Goal: Information Seeking & Learning: Understand process/instructions

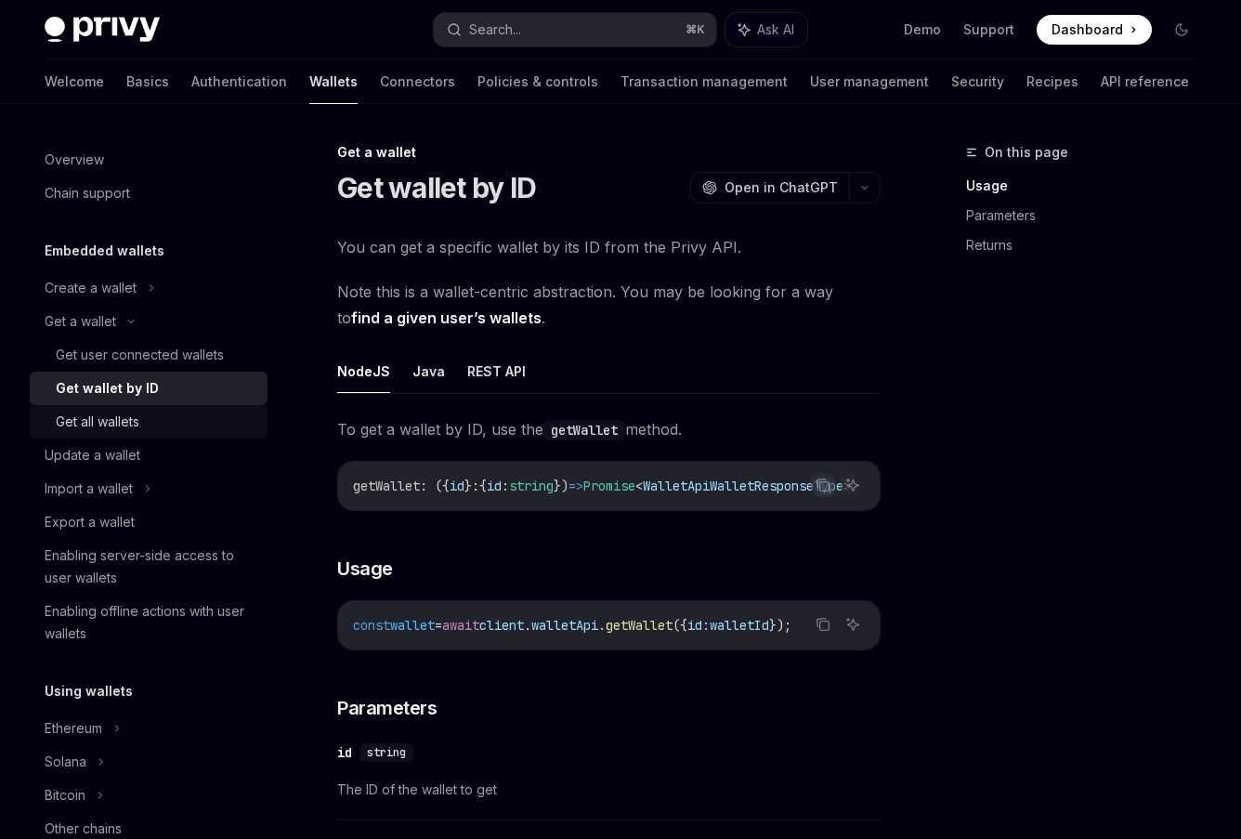
click at [95, 415] on div "Get all wallets" at bounding box center [98, 422] width 84 height 22
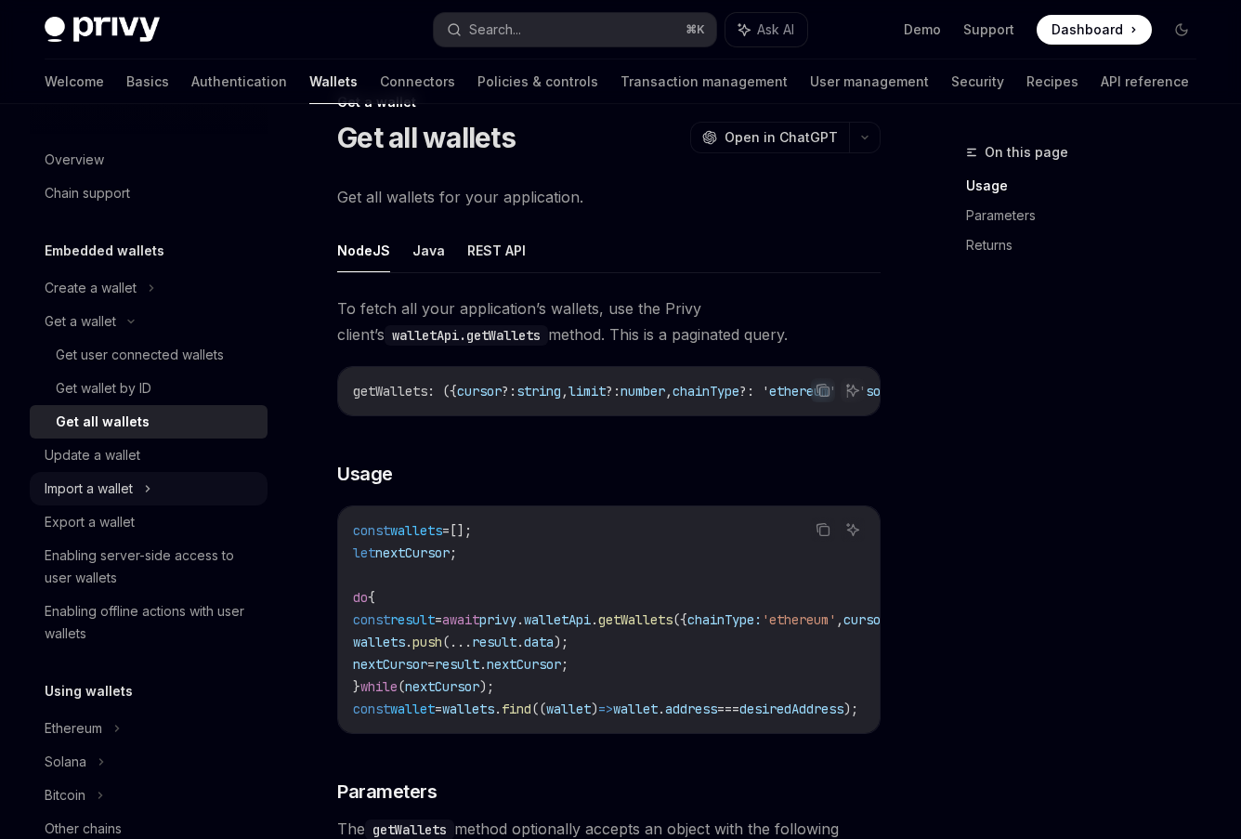
scroll to position [49, 0]
click at [89, 359] on div "Get user connected wallets" at bounding box center [140, 355] width 168 height 22
type textarea "*"
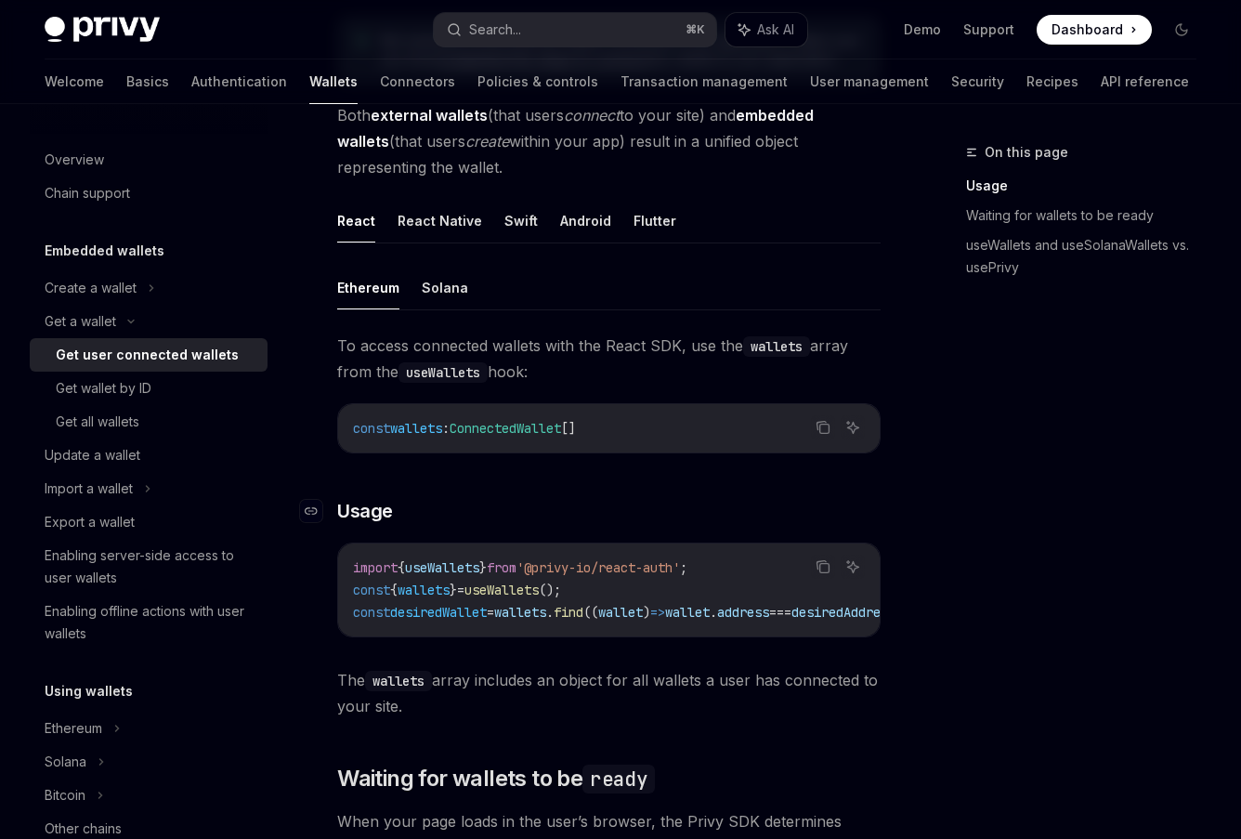
scroll to position [611, 0]
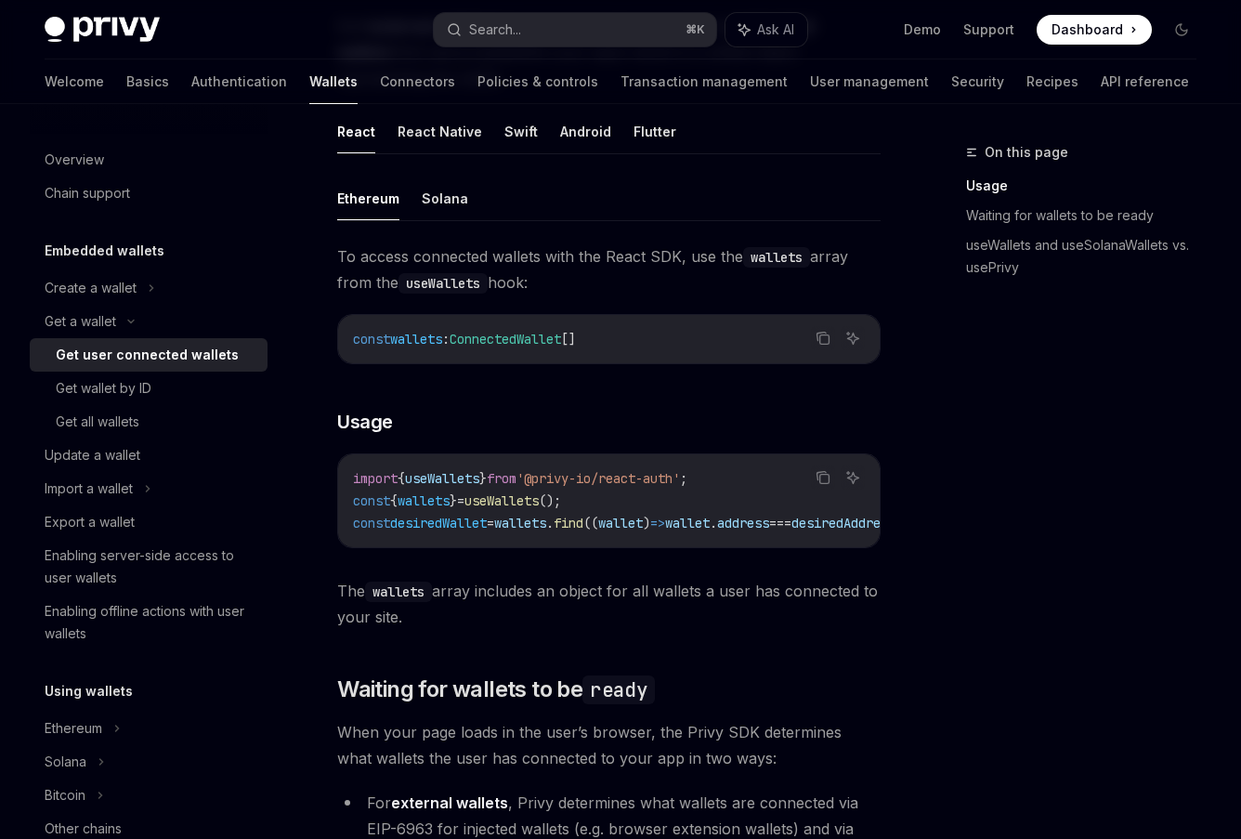
click at [1048, 600] on div "On this page Usage Waiting for wallets to be ready useWallets and useSolanaWall…" at bounding box center [1070, 490] width 282 height 698
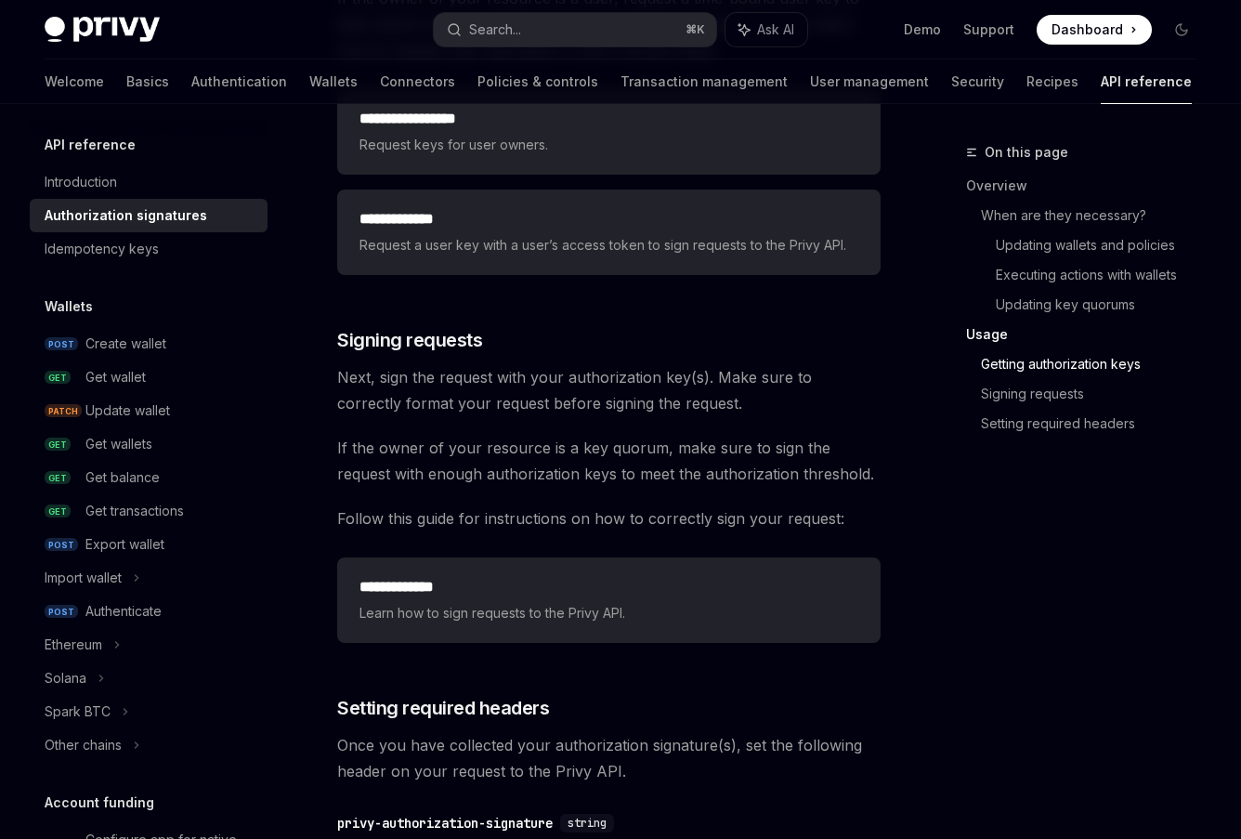
scroll to position [2747, 0]
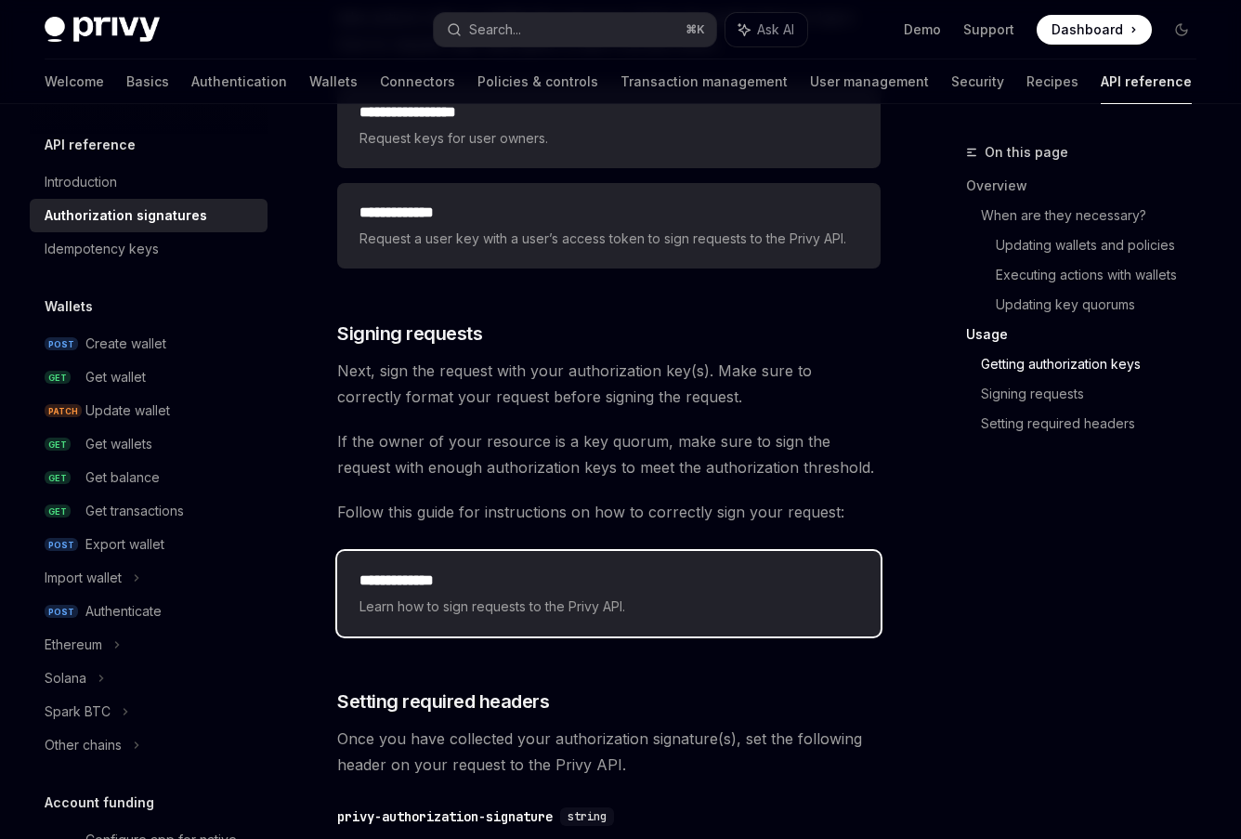
click at [522, 592] on h2 "**********" at bounding box center [608, 580] width 499 height 22
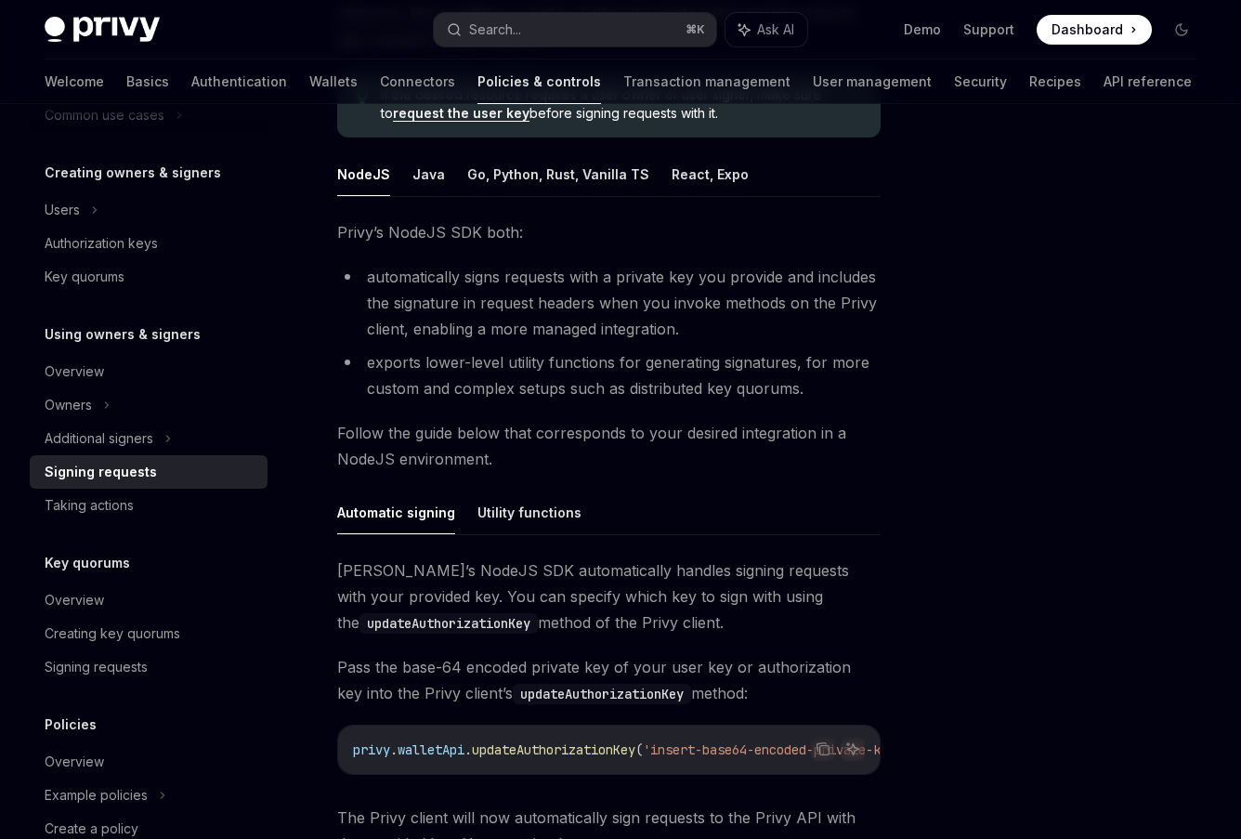
scroll to position [255, 0]
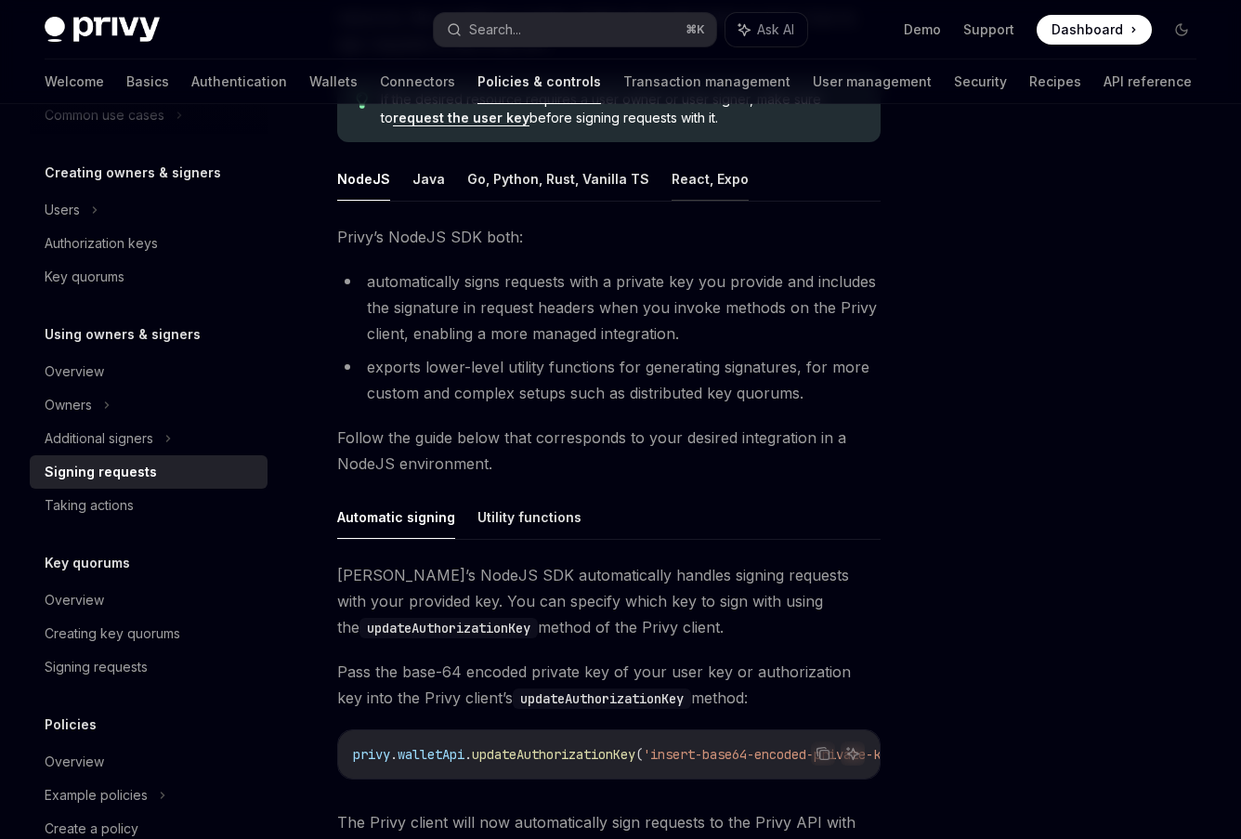
click at [715, 180] on button "React, Expo" at bounding box center [710, 179] width 77 height 44
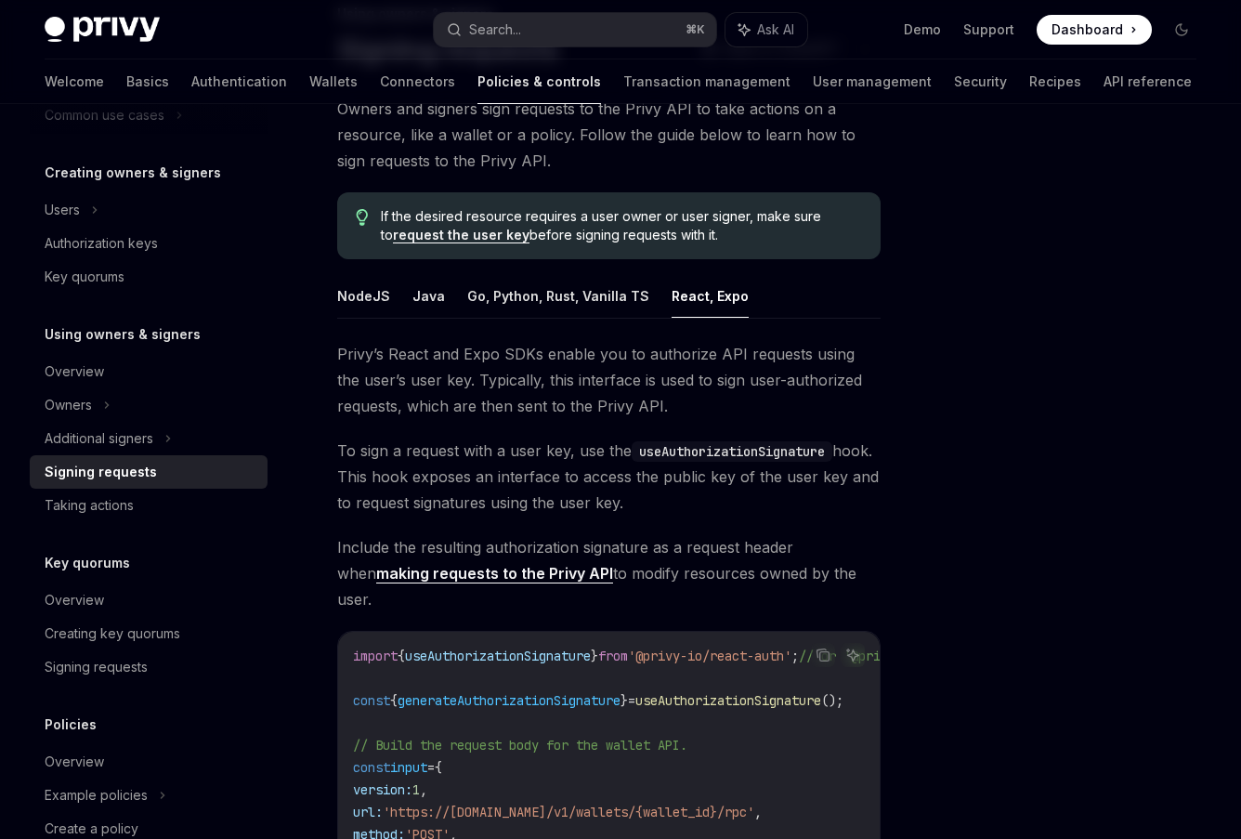
scroll to position [61, 0]
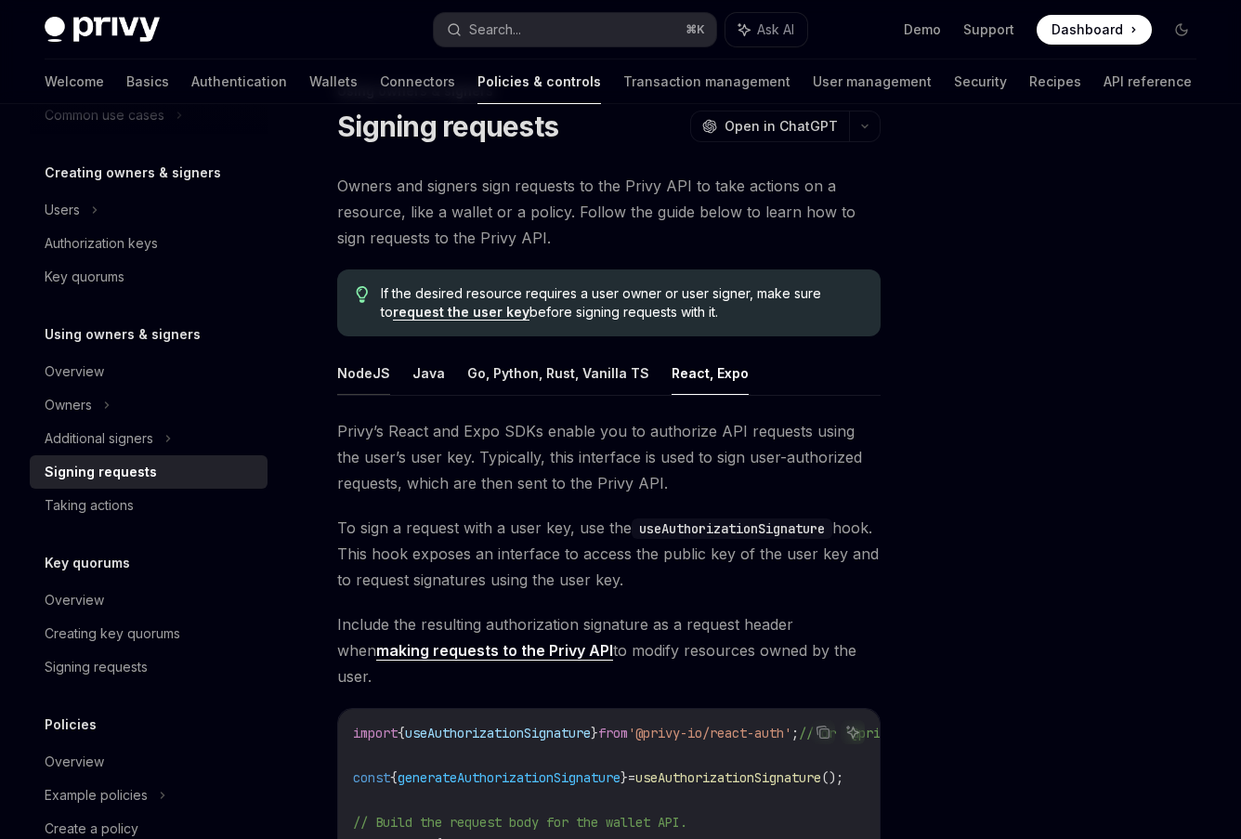
click at [353, 385] on button "NodeJS" at bounding box center [363, 373] width 53 height 44
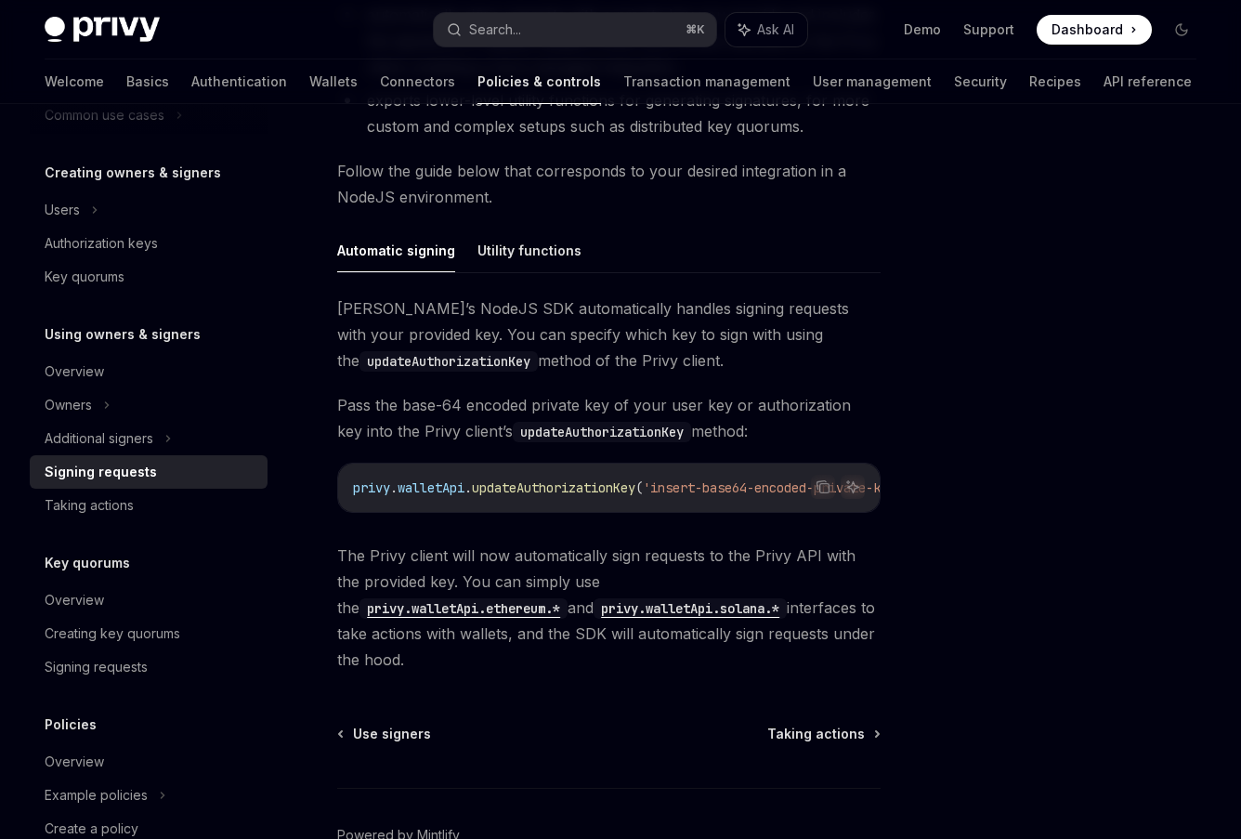
scroll to position [527, 0]
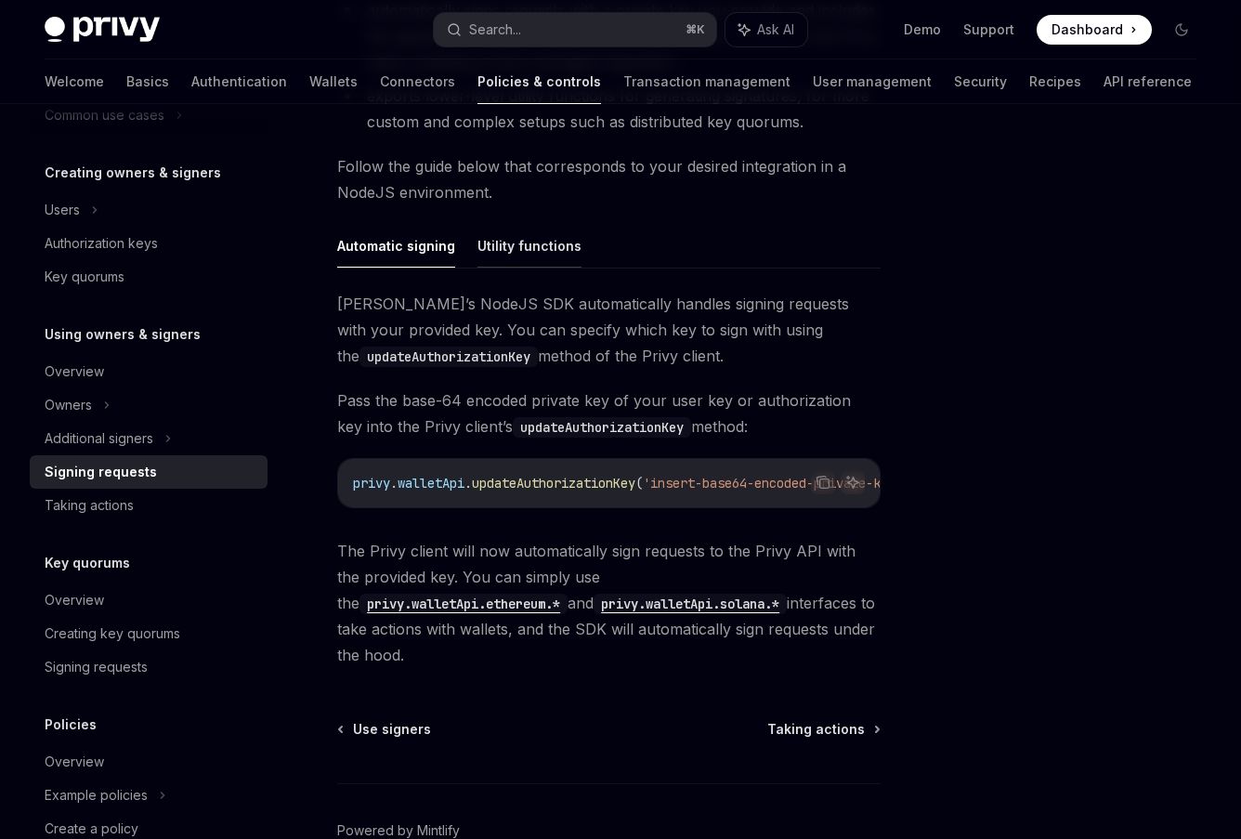
click at [523, 243] on button "Utility functions" at bounding box center [529, 246] width 104 height 44
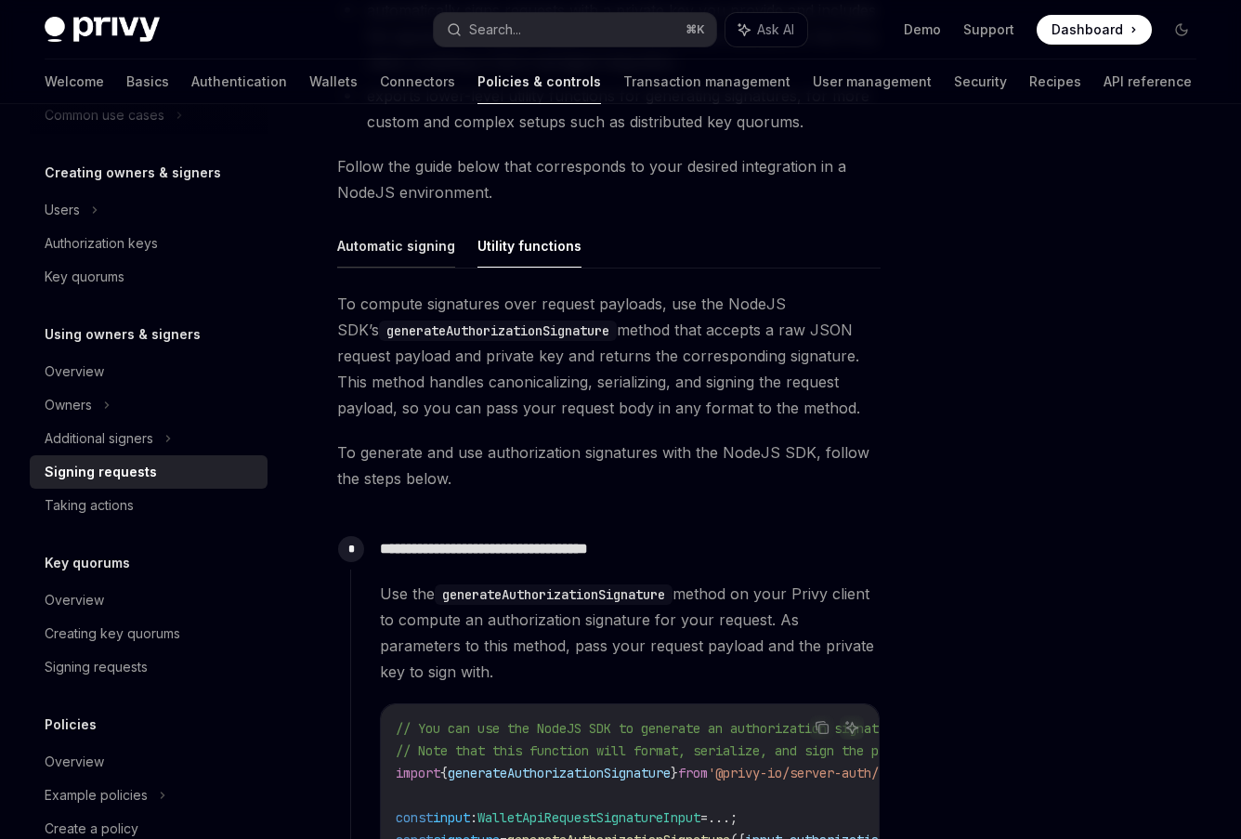
click at [409, 244] on button "Automatic signing" at bounding box center [396, 246] width 118 height 44
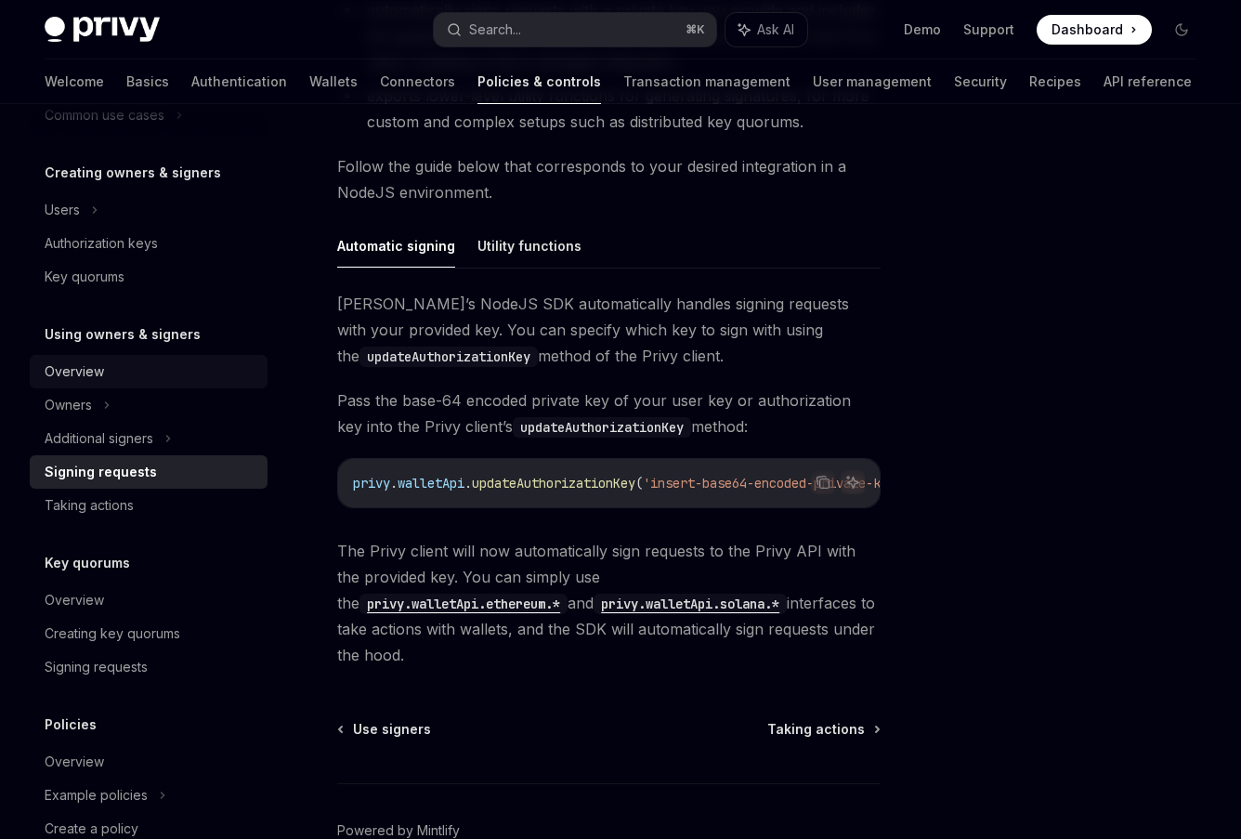
click at [94, 371] on div "Overview" at bounding box center [74, 371] width 59 height 22
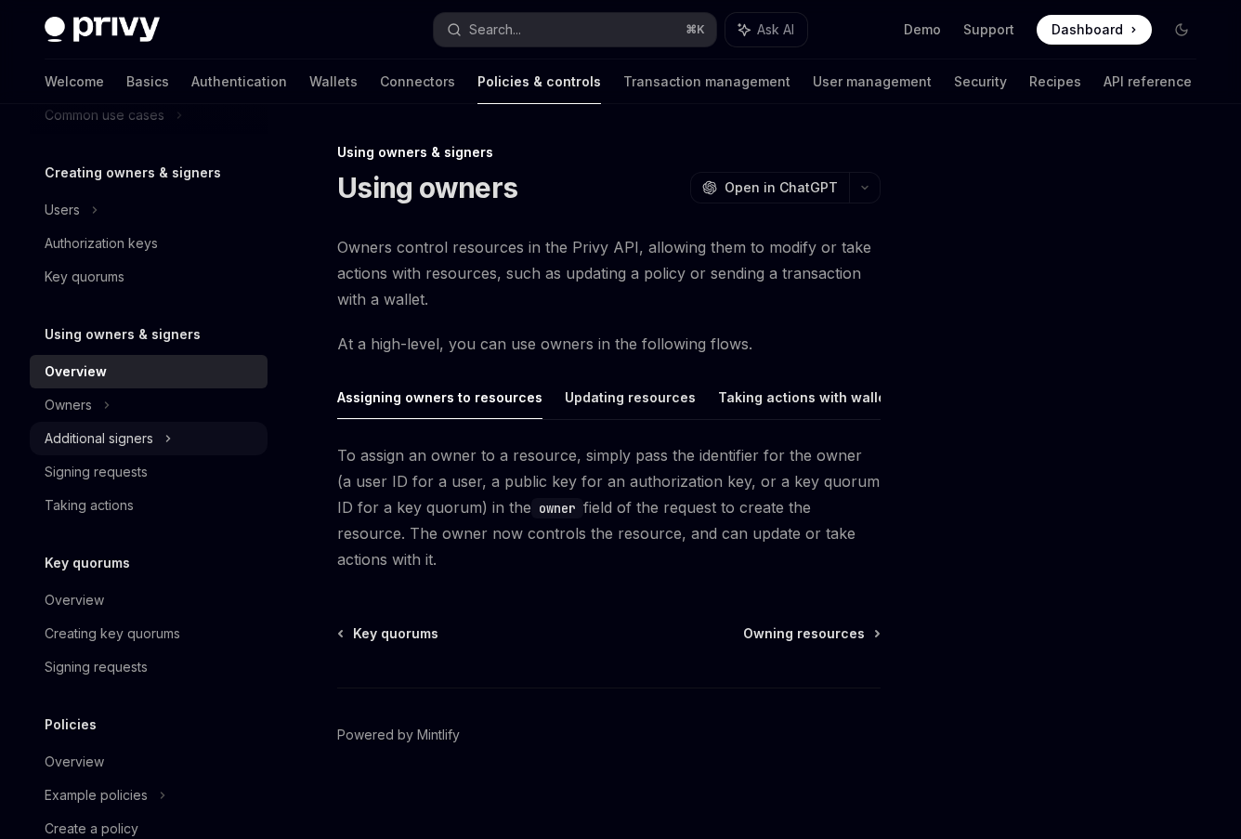
click at [121, 445] on div "Additional signers" at bounding box center [99, 438] width 109 height 22
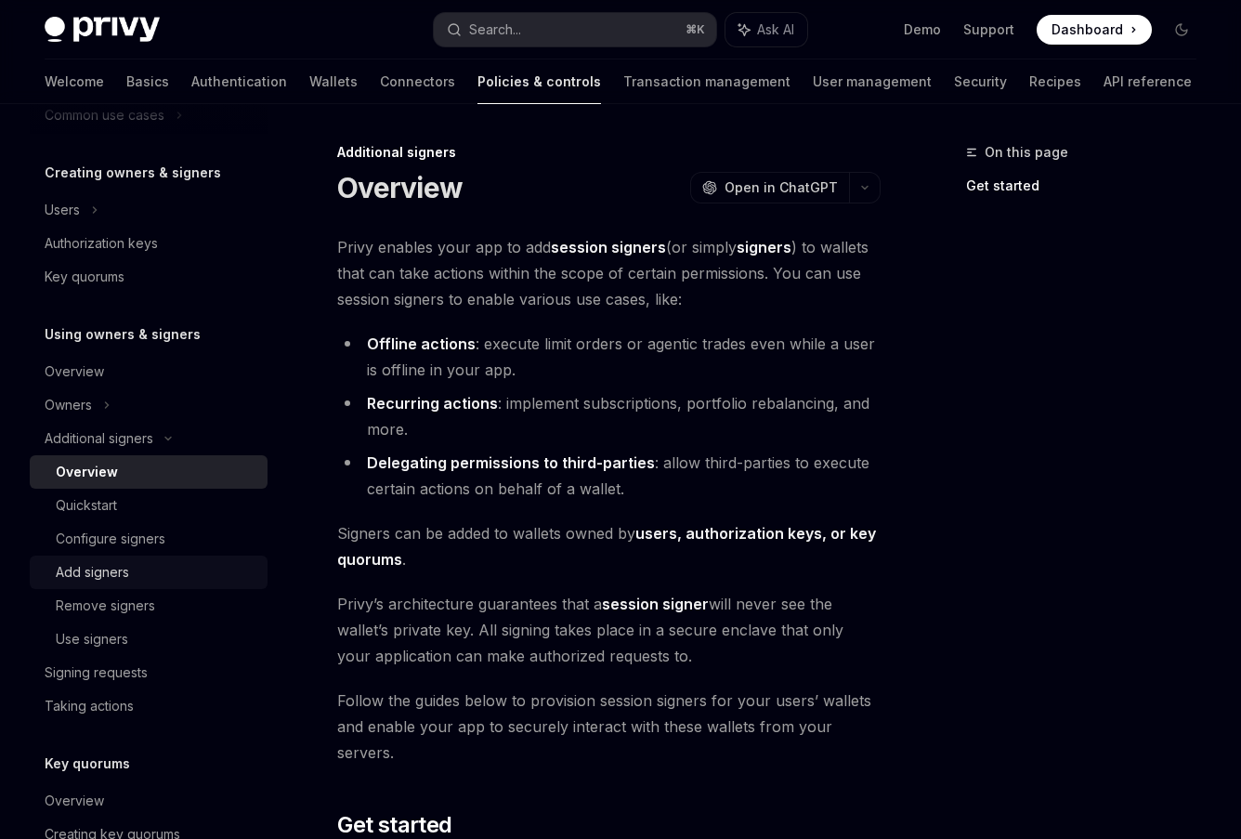
click at [102, 568] on div "Add signers" at bounding box center [92, 572] width 73 height 22
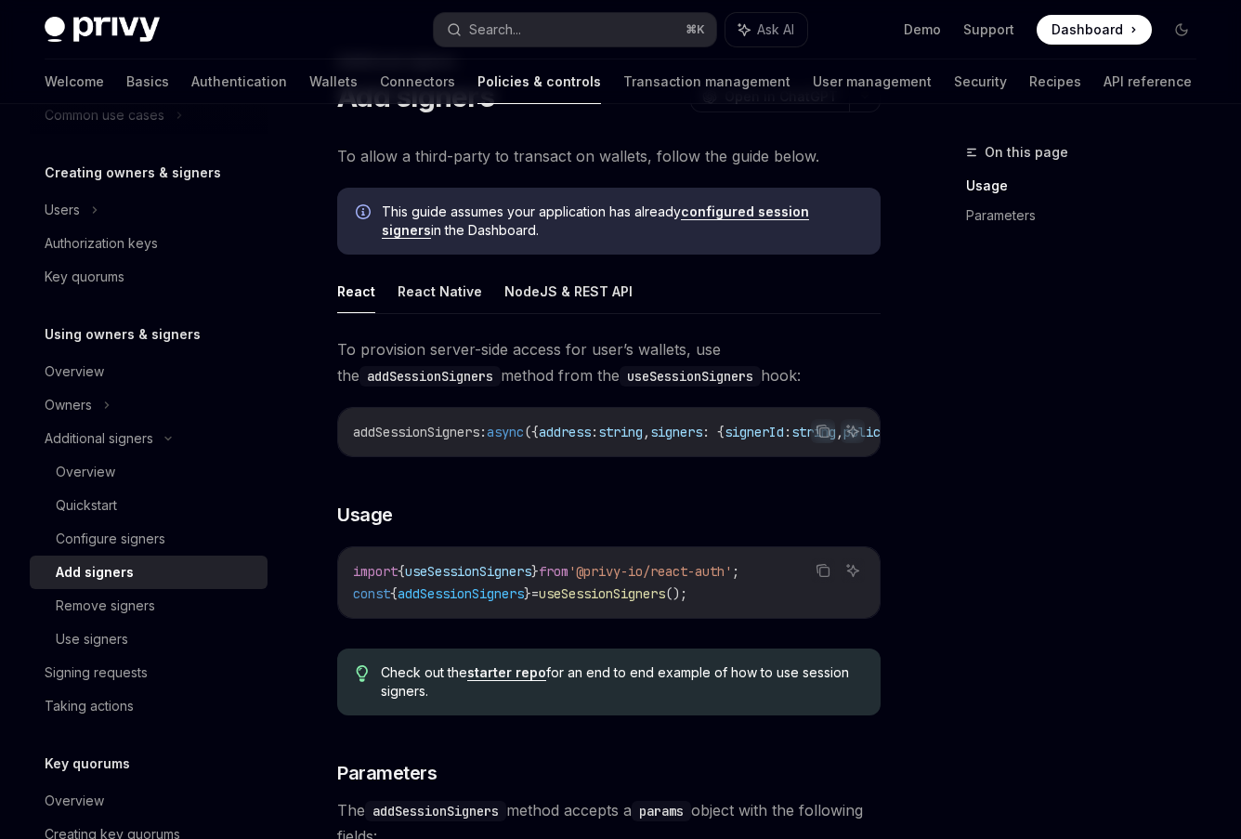
scroll to position [89, 0]
click at [542, 300] on button "NodeJS & REST API" at bounding box center [568, 293] width 128 height 44
type textarea "*"
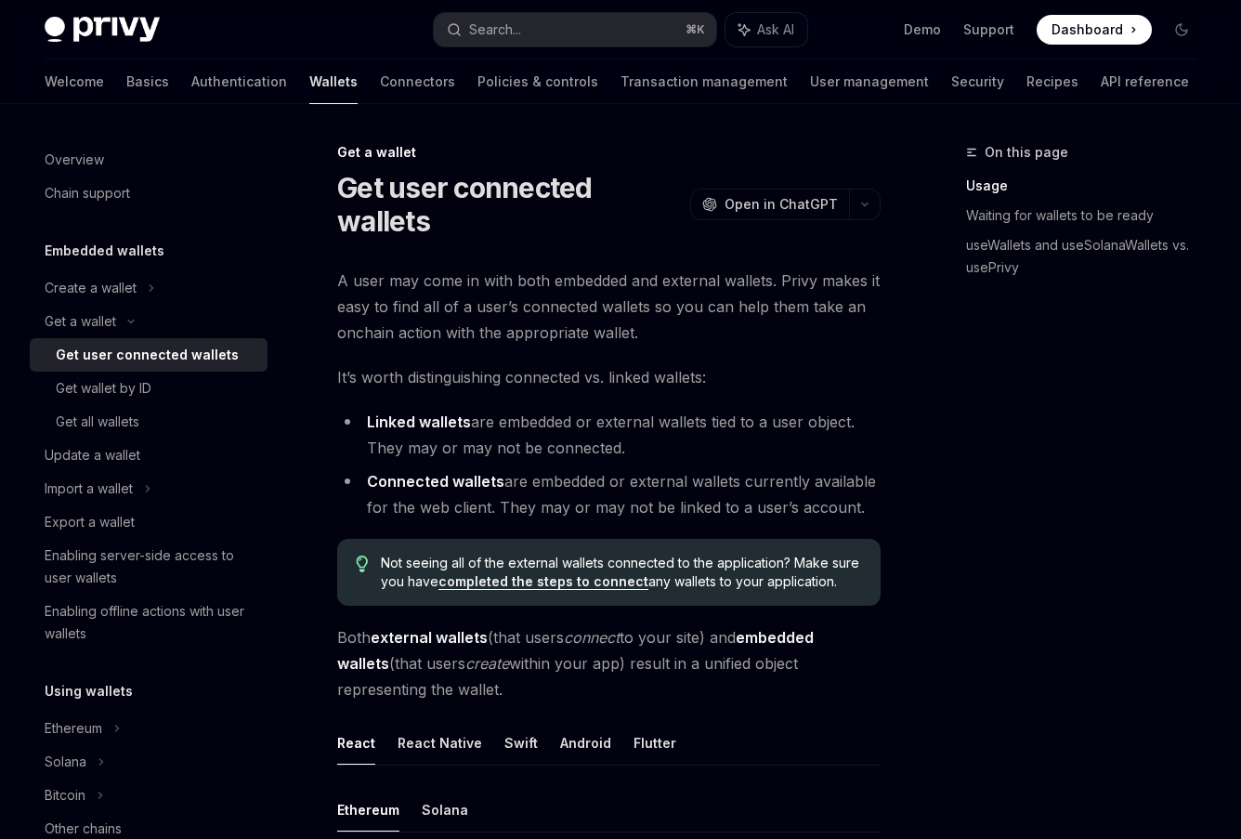
scroll to position [611, 0]
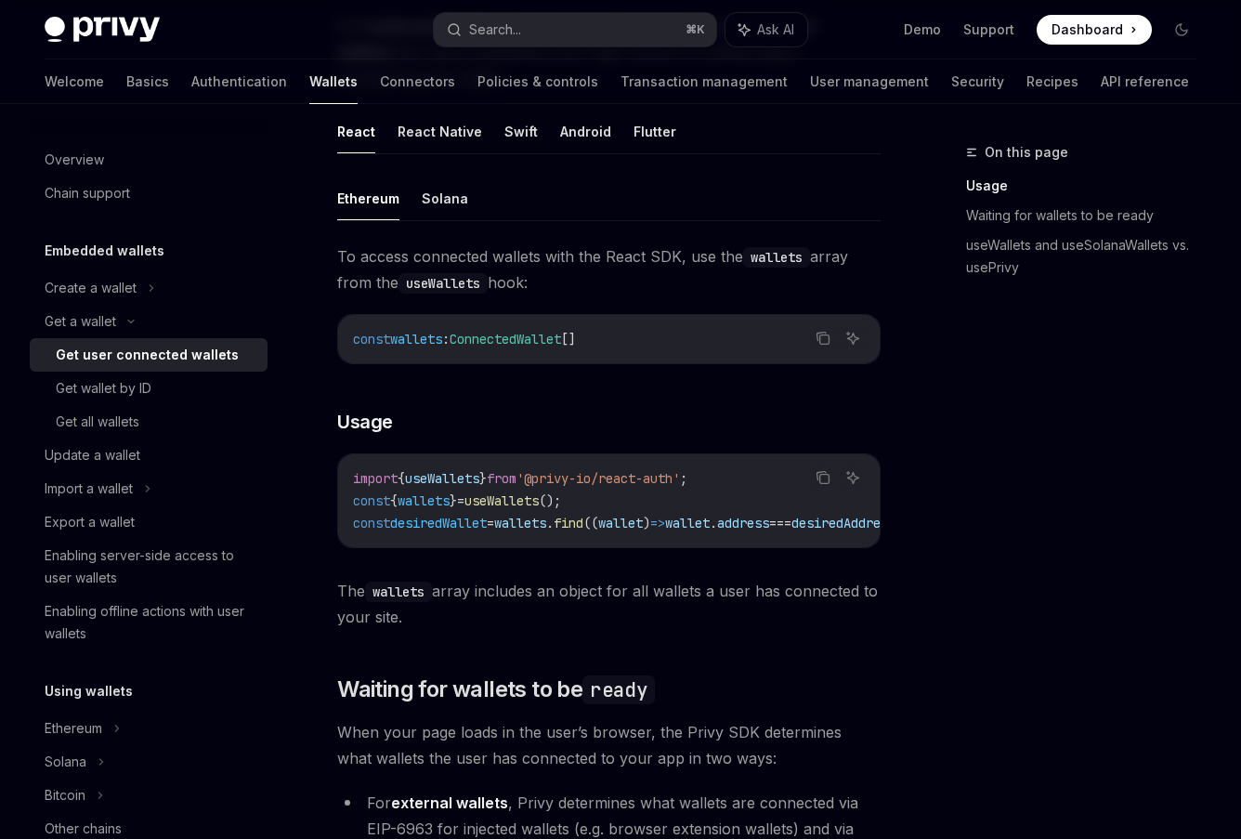
click at [539, 496] on span "useWallets" at bounding box center [501, 500] width 74 height 17
copy span "useWallets"
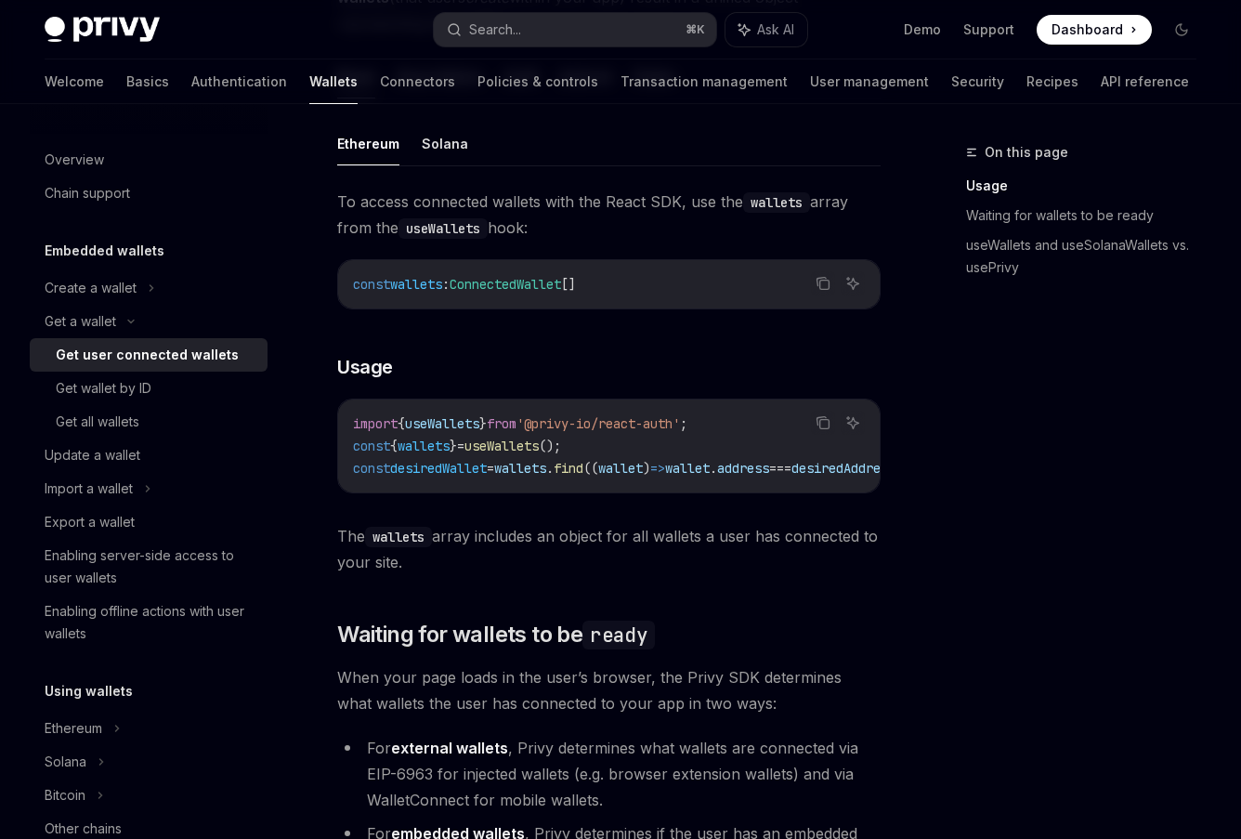
scroll to position [668, 0]
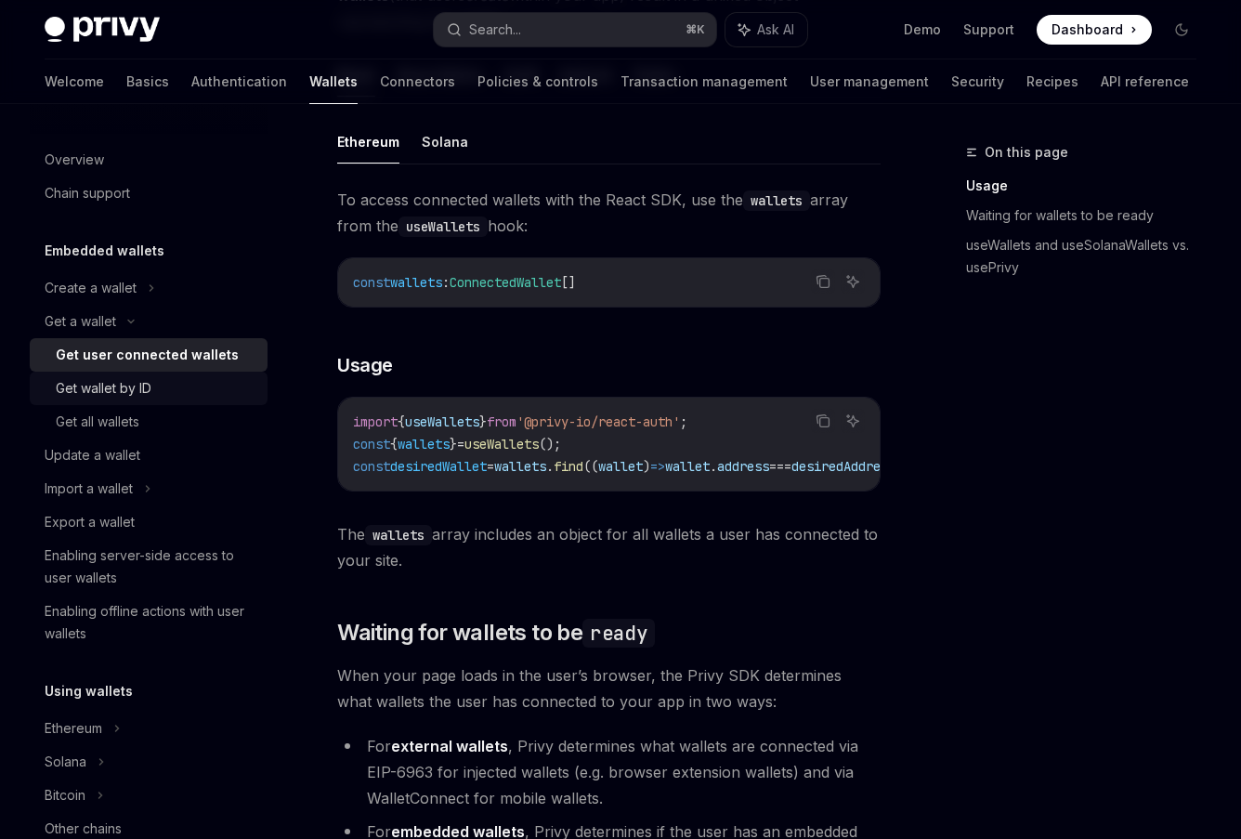
click at [87, 386] on div "Get wallet by ID" at bounding box center [104, 388] width 96 height 22
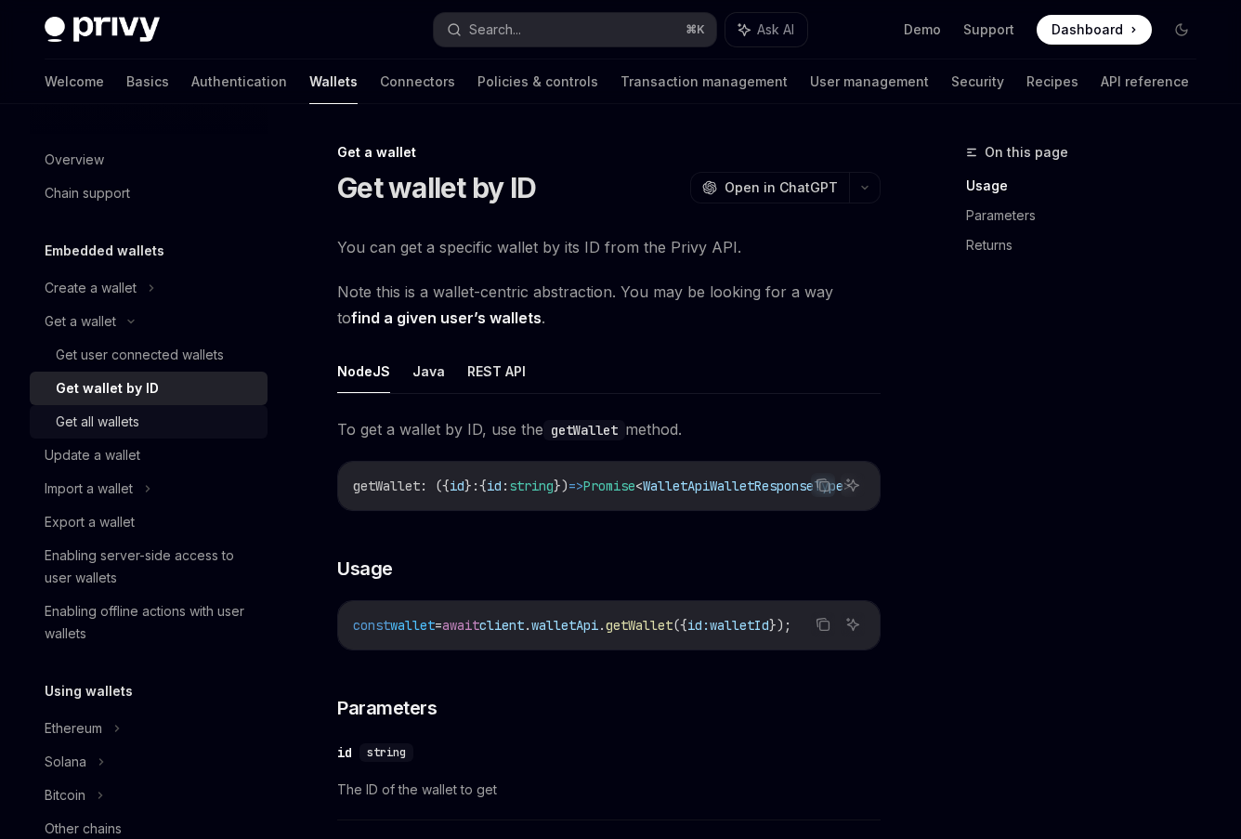
click at [118, 413] on div "Get all wallets" at bounding box center [98, 422] width 84 height 22
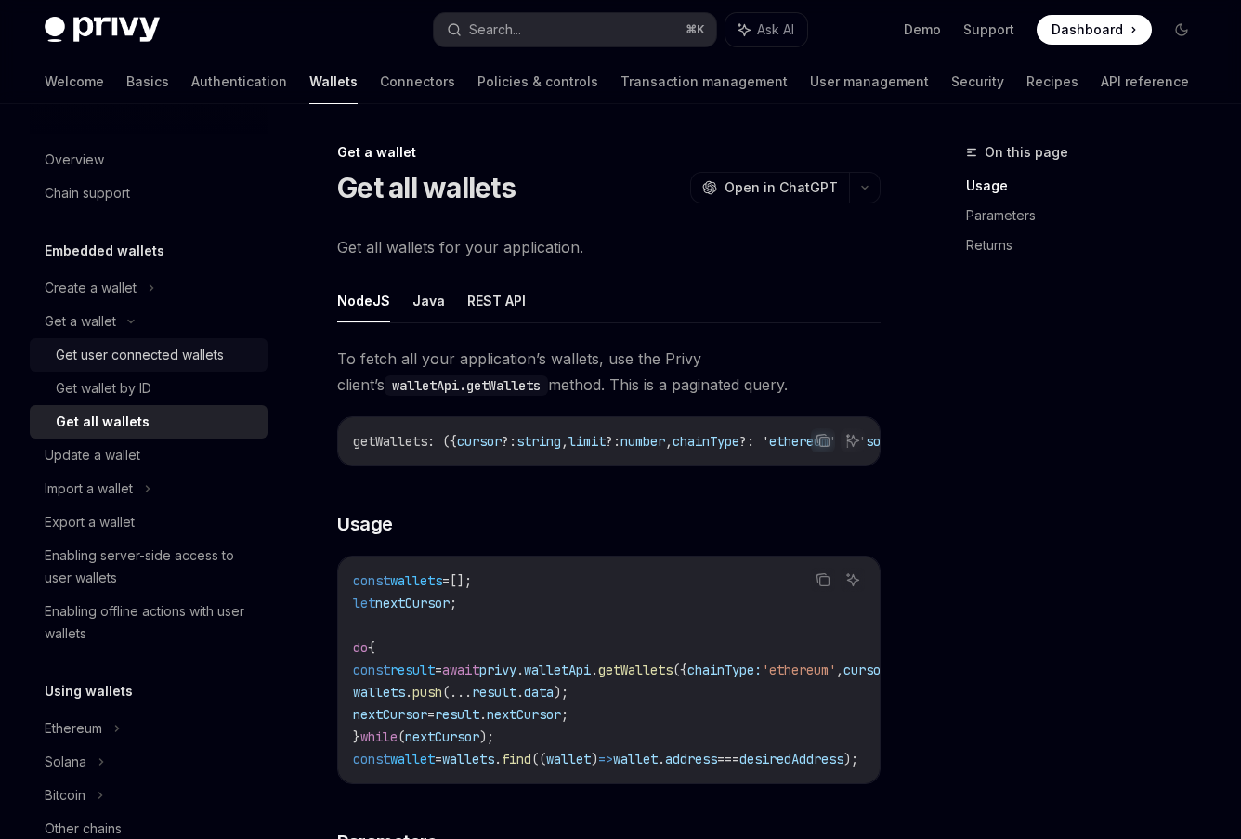
click at [155, 359] on div "Get user connected wallets" at bounding box center [140, 355] width 168 height 22
type textarea "*"
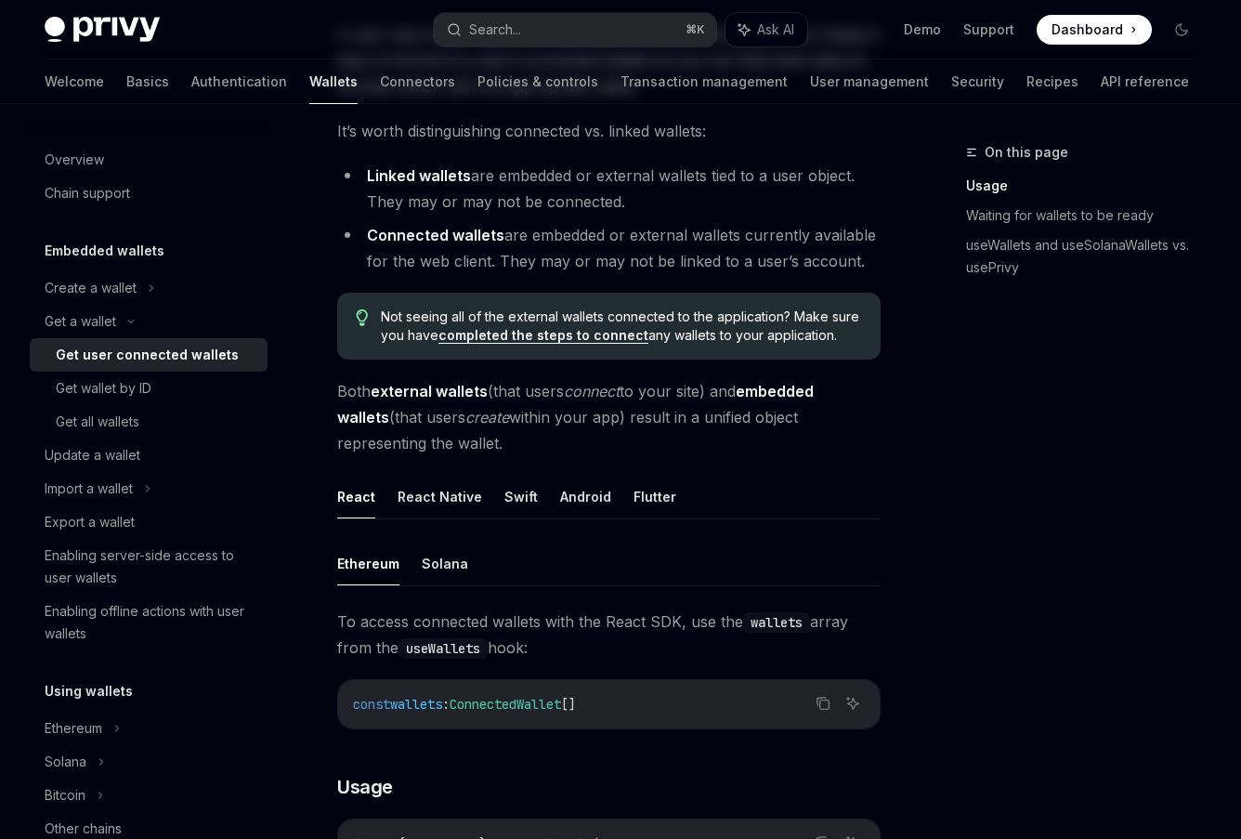
scroll to position [307, 0]
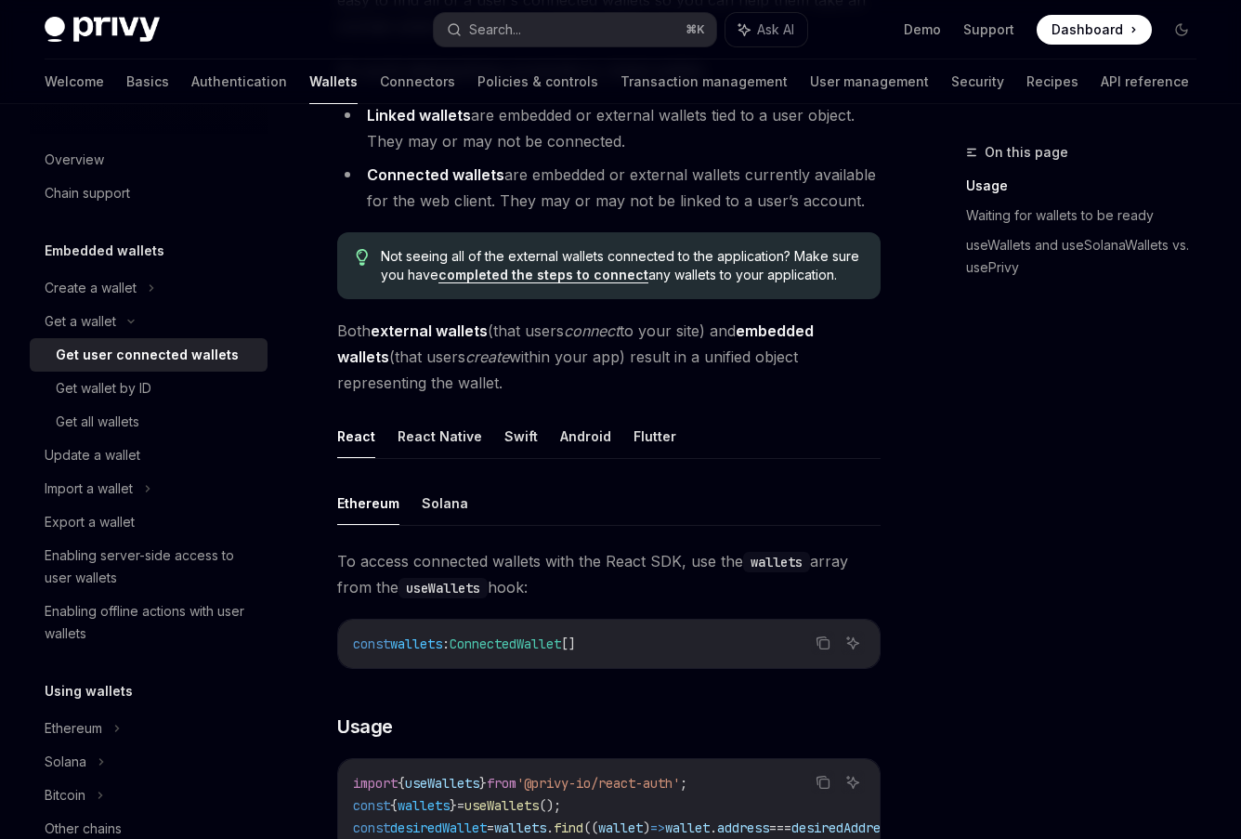
click at [556, 691] on div "To access connected wallets with the React SDK, use the wallets array from the …" at bounding box center [608, 741] width 543 height 386
click at [533, 644] on span "ConnectedWallet" at bounding box center [505, 643] width 111 height 17
click at [534, 644] on span "ConnectedWallet" at bounding box center [505, 643] width 111 height 17
copy span "ConnectedWallet"
